Goal: Check status: Check status

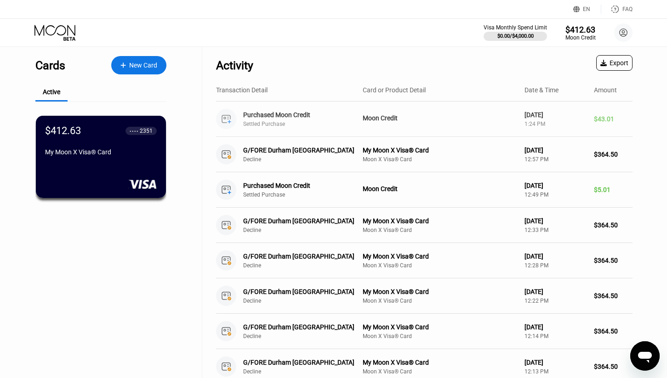
click at [583, 118] on div "[DATE]" at bounding box center [555, 114] width 62 height 7
click at [380, 120] on div "Moon Credit" at bounding box center [440, 117] width 154 height 7
click at [381, 119] on div "Moon Credit" at bounding box center [440, 117] width 154 height 7
click at [282, 110] on div "Purchased Moon Credit Settled Purchase" at bounding box center [285, 119] width 139 height 20
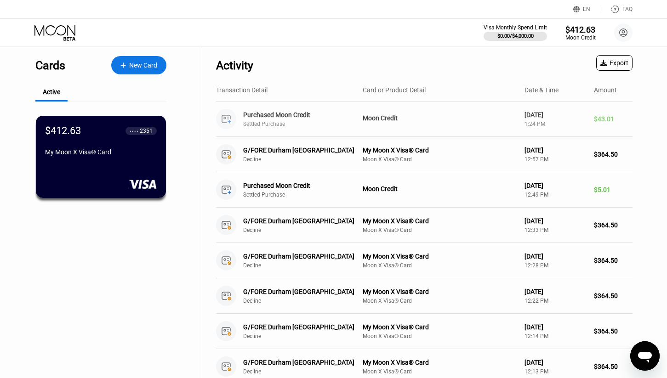
click at [280, 122] on div "Settled Purchase" at bounding box center [305, 124] width 125 height 6
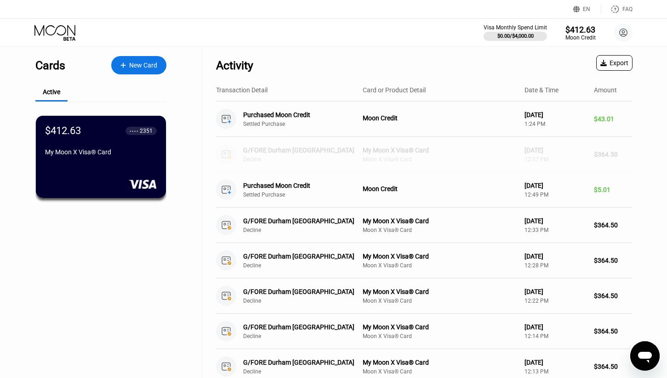
click at [278, 150] on div "G/FORE Durham [GEOGRAPHIC_DATA]" at bounding box center [301, 150] width 116 height 7
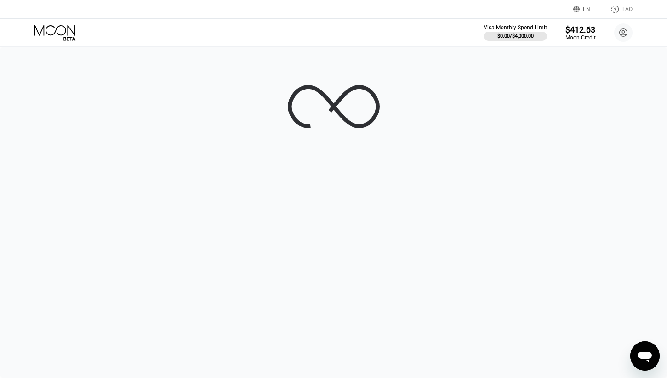
click at [278, 150] on div at bounding box center [333, 212] width 667 height 331
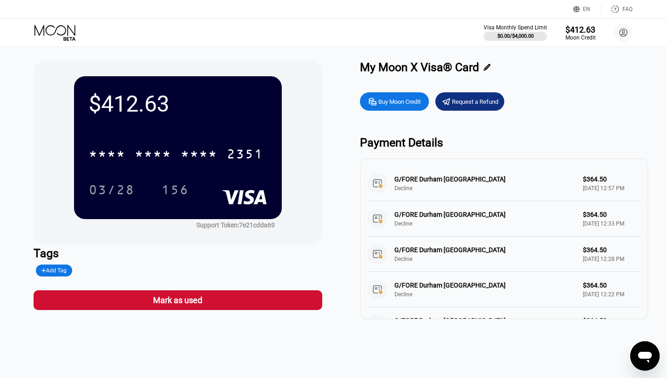
click at [61, 38] on icon at bounding box center [55, 33] width 43 height 16
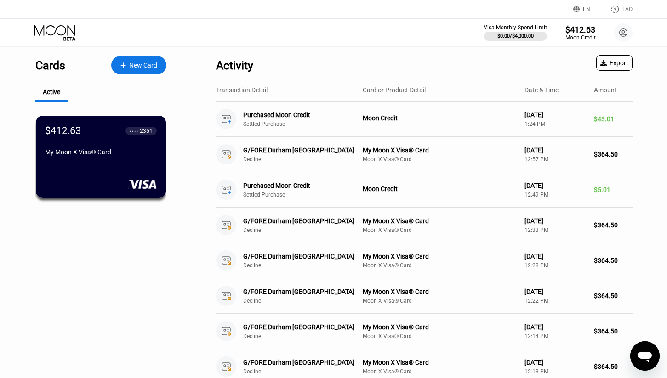
click at [65, 44] on div "Visa Monthly Spend Limit $0.00 / $4,000.00 $412.63 Moon Credit GLEB OLZOEV [EMA…" at bounding box center [333, 33] width 667 height 28
click at [75, 31] on icon at bounding box center [55, 33] width 43 height 16
click at [75, 31] on icon at bounding box center [54, 30] width 41 height 11
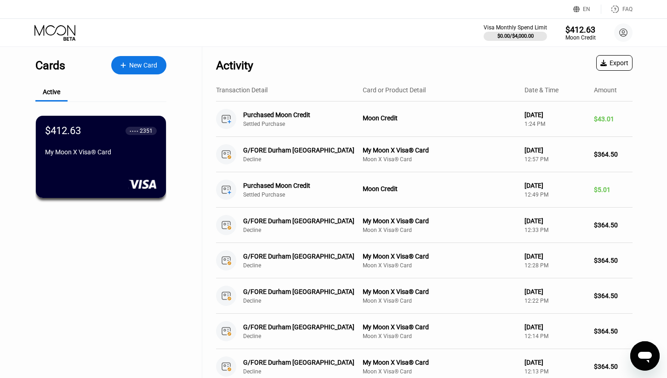
click at [75, 31] on icon at bounding box center [54, 30] width 41 height 11
click at [630, 29] on circle at bounding box center [623, 32] width 18 height 18
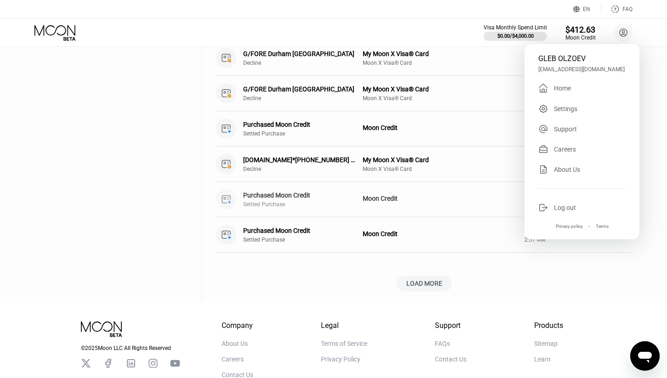
scroll to position [334, 0]
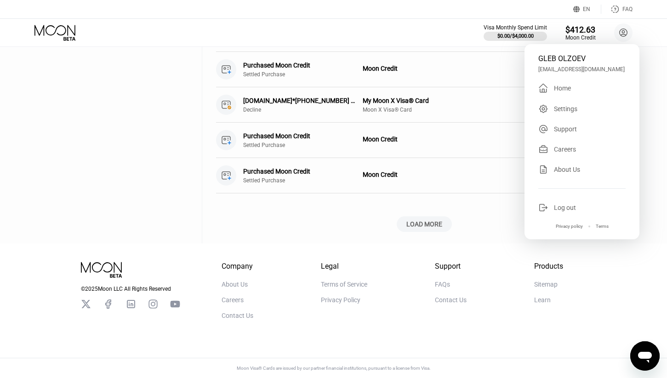
click at [0, 0] on icon at bounding box center [0, 0] width 0 height 0
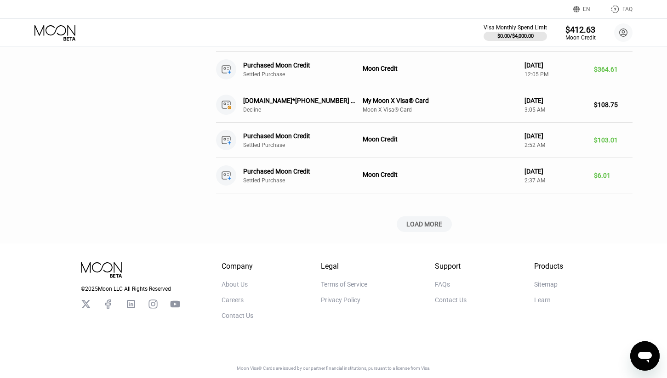
click at [0, 0] on icon at bounding box center [0, 0] width 0 height 0
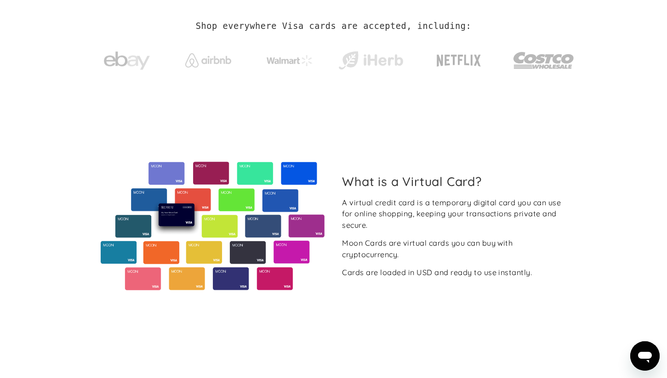
scroll to position [294, 0]
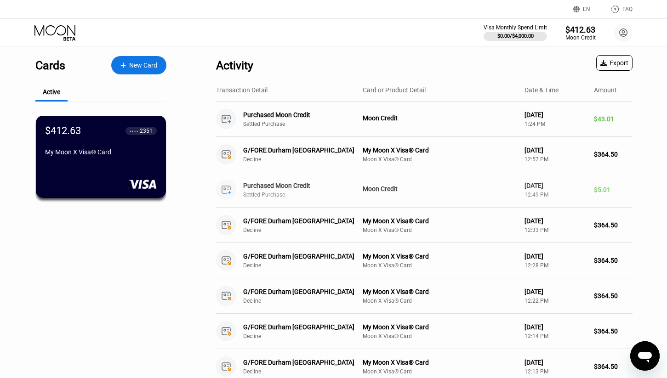
click at [603, 188] on div "$5.01" at bounding box center [613, 189] width 39 height 7
click at [589, 122] on div "Purchased Moon Credit Settled Purchase Moon Credit Aug 09, 2025 1:24 PM $43.01" at bounding box center [424, 119] width 416 height 35
click at [589, 121] on div "Purchased Moon Credit Settled Purchase Moon Credit Aug 09, 2025 1:24 PM $43.01" at bounding box center [424, 119] width 416 height 35
click at [589, 121] on div "Purchased Moon Credit Settled Purchase Moon Credit [DATE] 1:24 PM $43.01" at bounding box center [424, 119] width 416 height 35
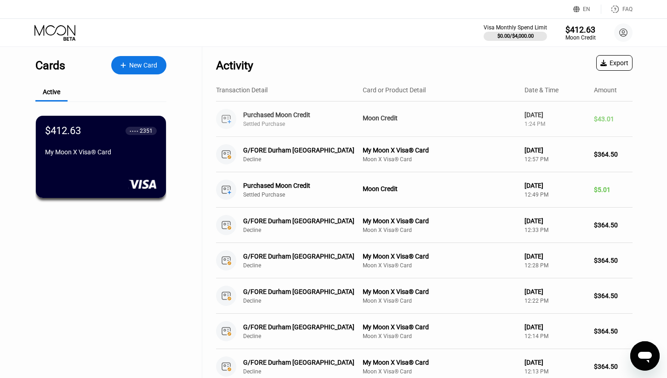
click at [589, 121] on div "Purchased Moon Credit Settled Purchase Moon Credit [DATE] 1:24 PM $43.01" at bounding box center [424, 119] width 416 height 35
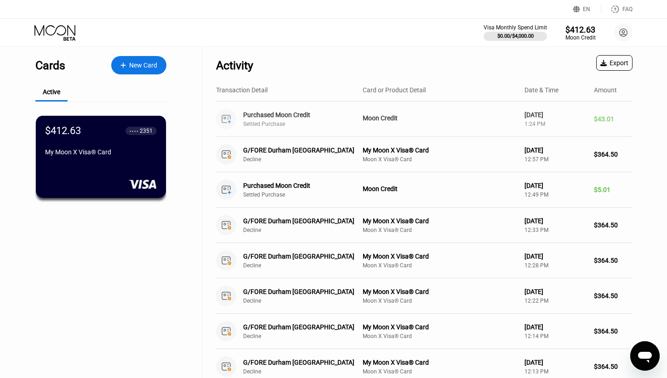
click at [589, 121] on div "Purchased Moon Credit Settled Purchase Moon Credit [DATE] 1:24 PM $43.01" at bounding box center [424, 119] width 416 height 35
